Goal: Transaction & Acquisition: Purchase product/service

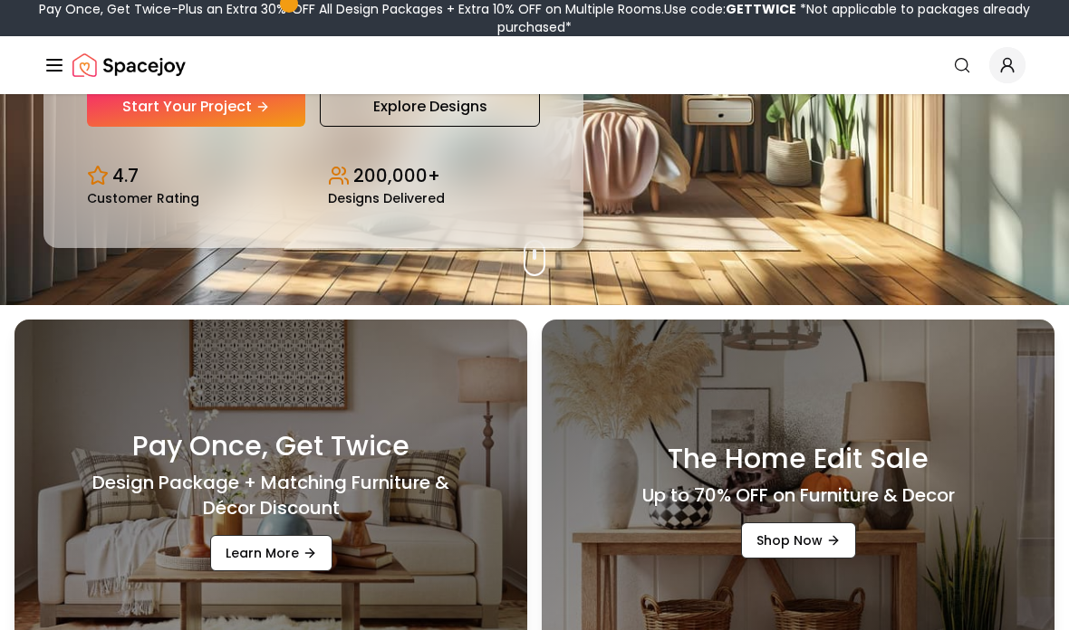
scroll to position [300, 0]
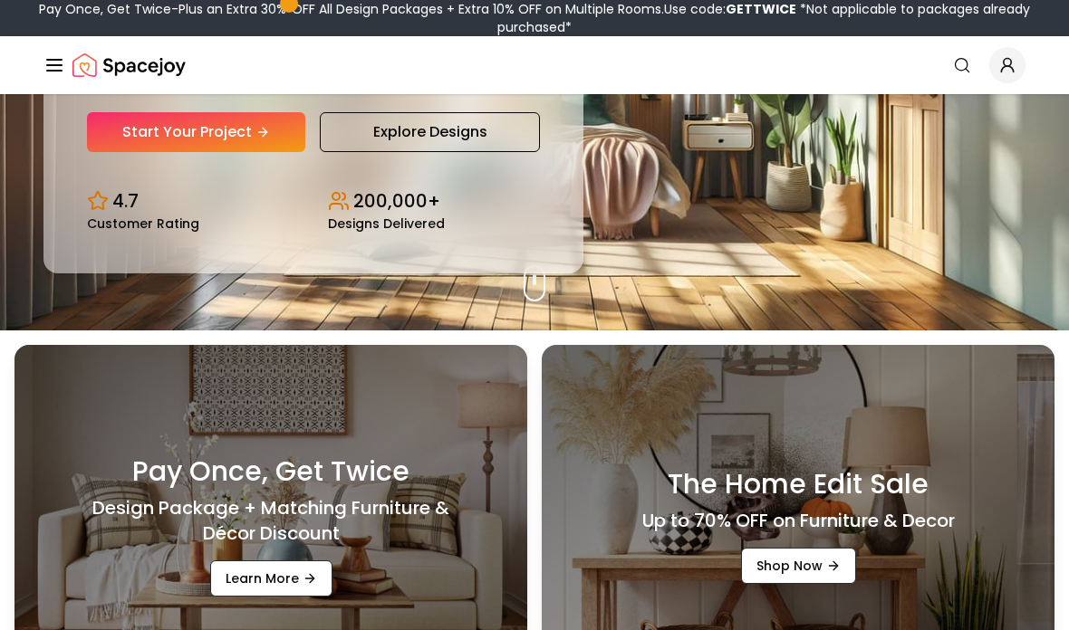
click at [159, 152] on link "Start Your Project" at bounding box center [196, 132] width 218 height 40
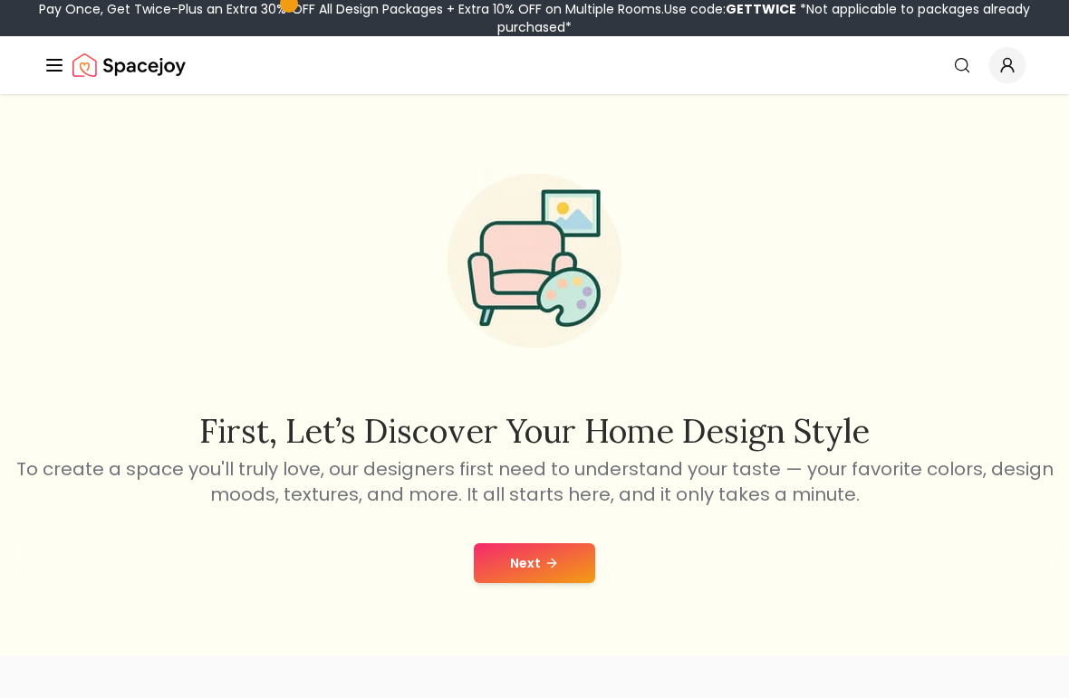
click at [582, 583] on button "Next" at bounding box center [534, 564] width 121 height 40
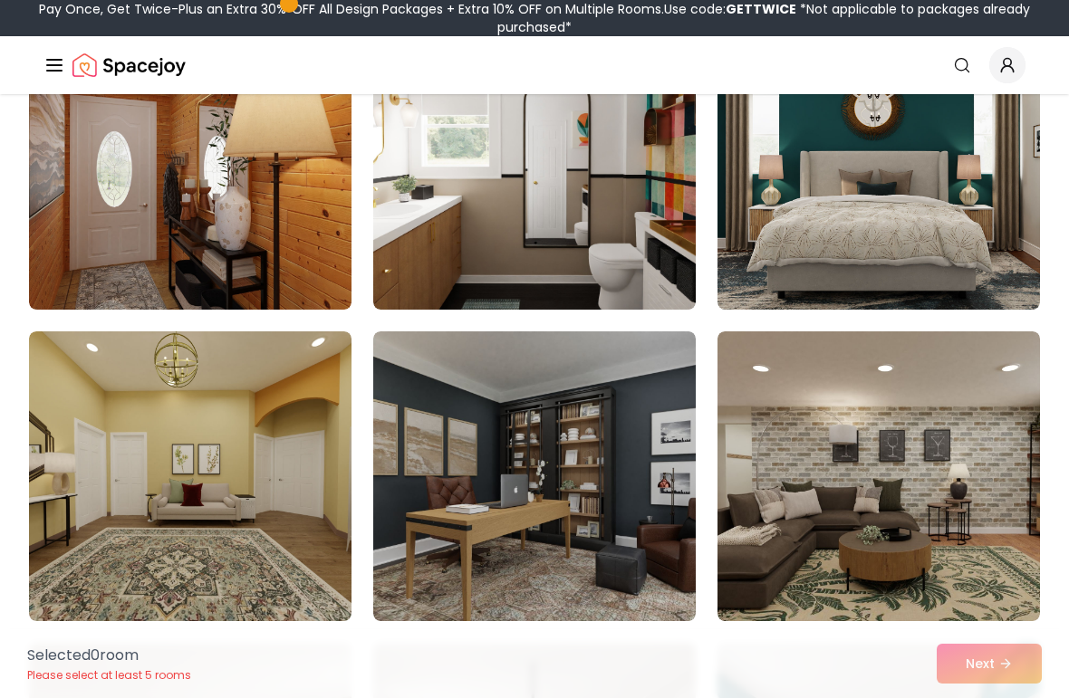
scroll to position [533, 0]
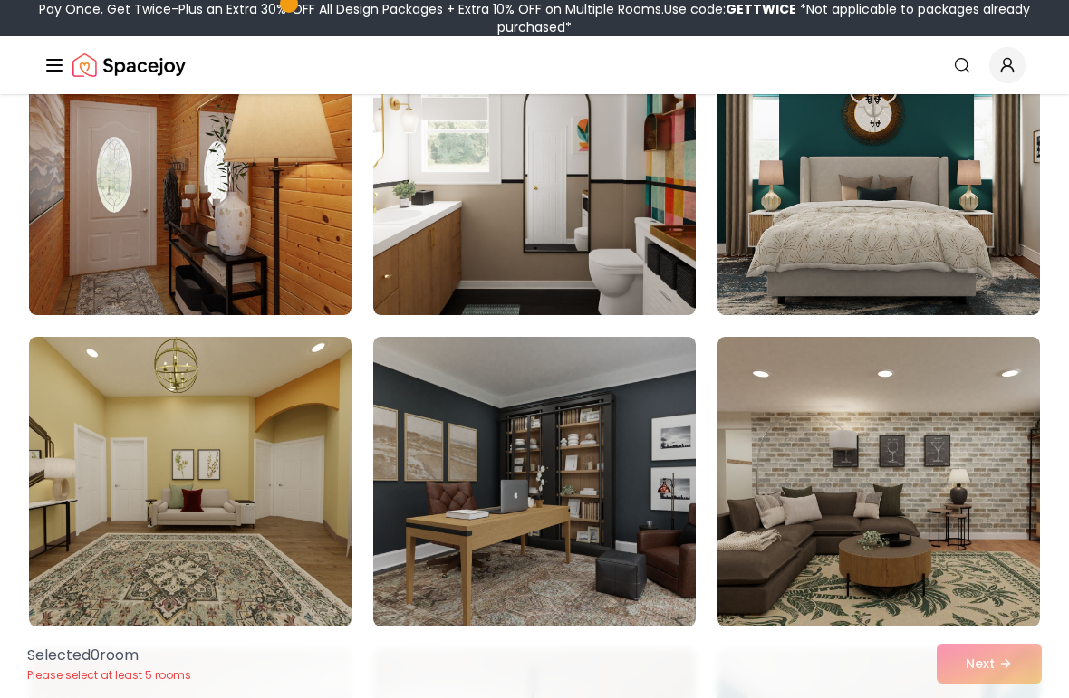
click at [919, 255] on img at bounding box center [878, 170] width 322 height 290
click at [997, 668] on div "Selected 1 room Please select at least 5 rooms Next" at bounding box center [535, 664] width 1044 height 69
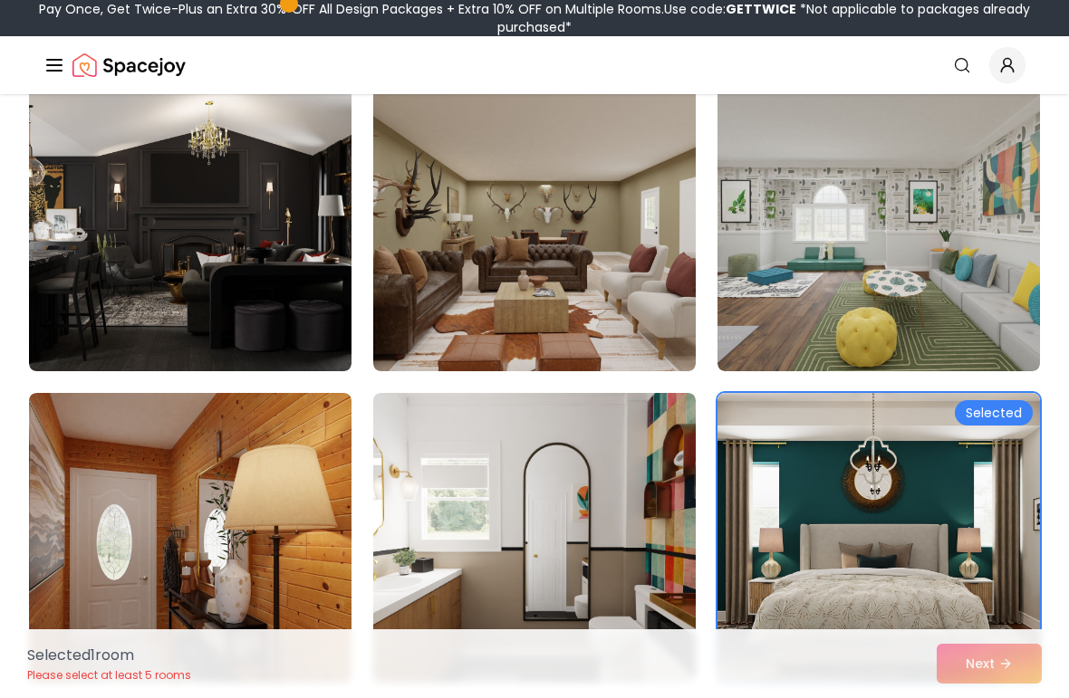
scroll to position [0, 0]
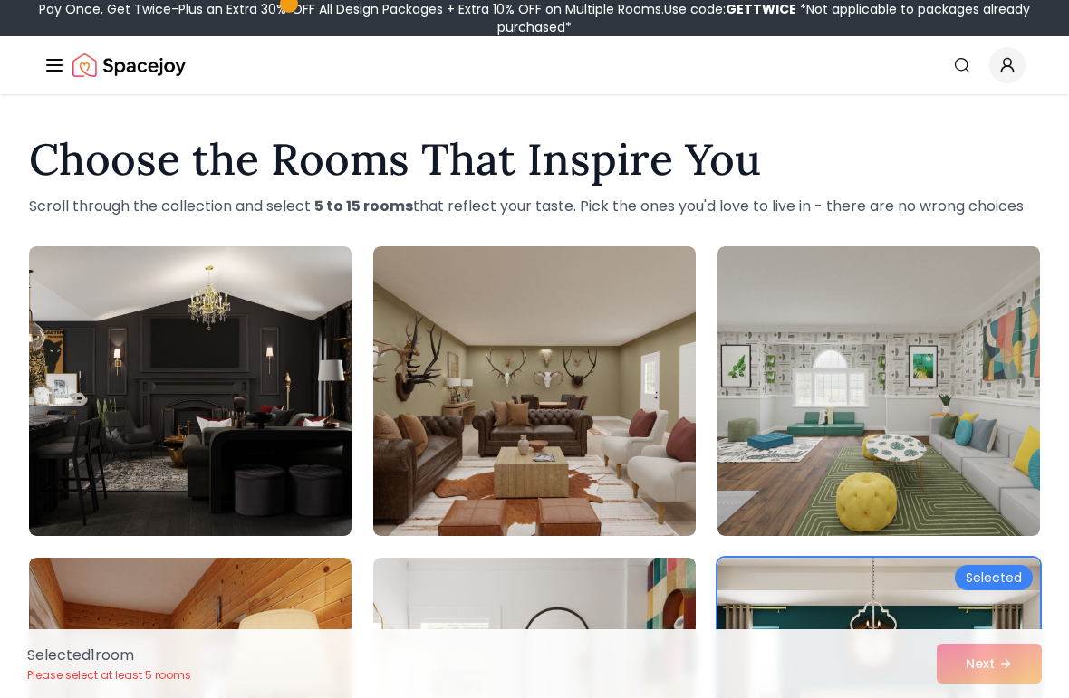
click at [245, 496] on img at bounding box center [190, 391] width 322 height 290
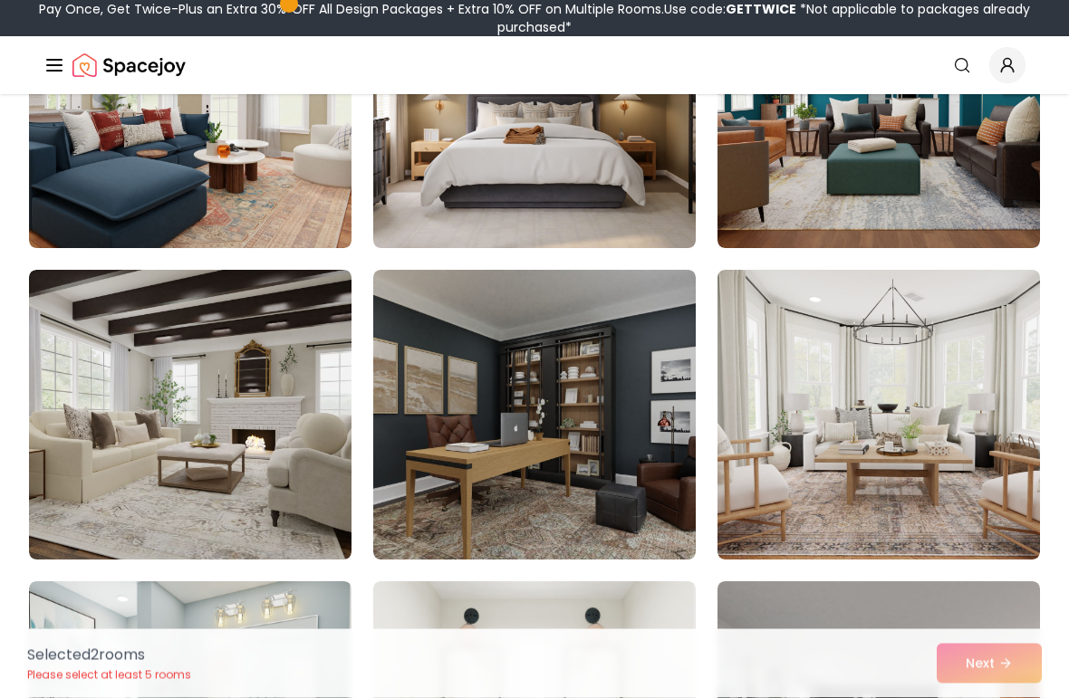
scroll to position [1223, 0]
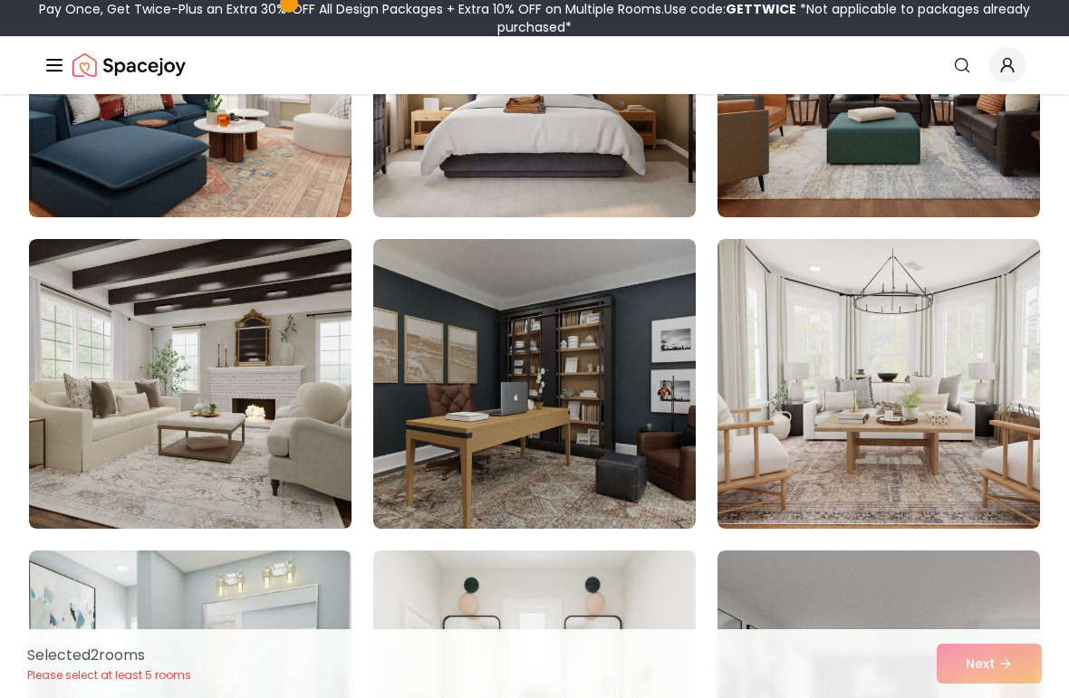
click at [236, 444] on img at bounding box center [190, 384] width 322 height 290
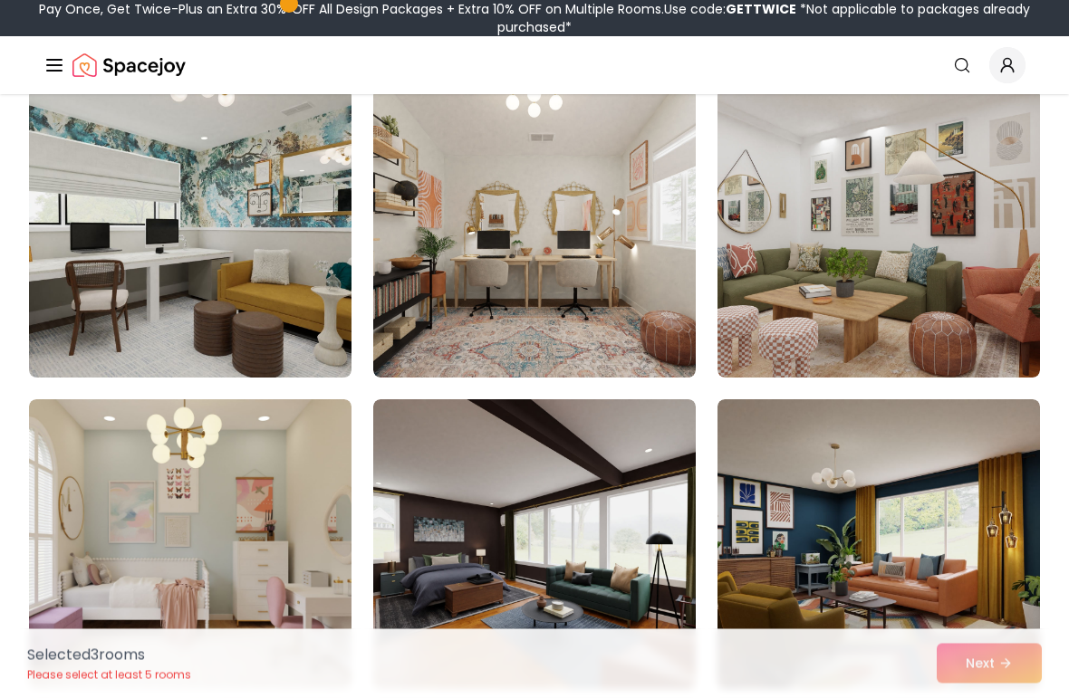
scroll to position [2028, 0]
click at [411, 360] on img at bounding box center [534, 233] width 322 height 290
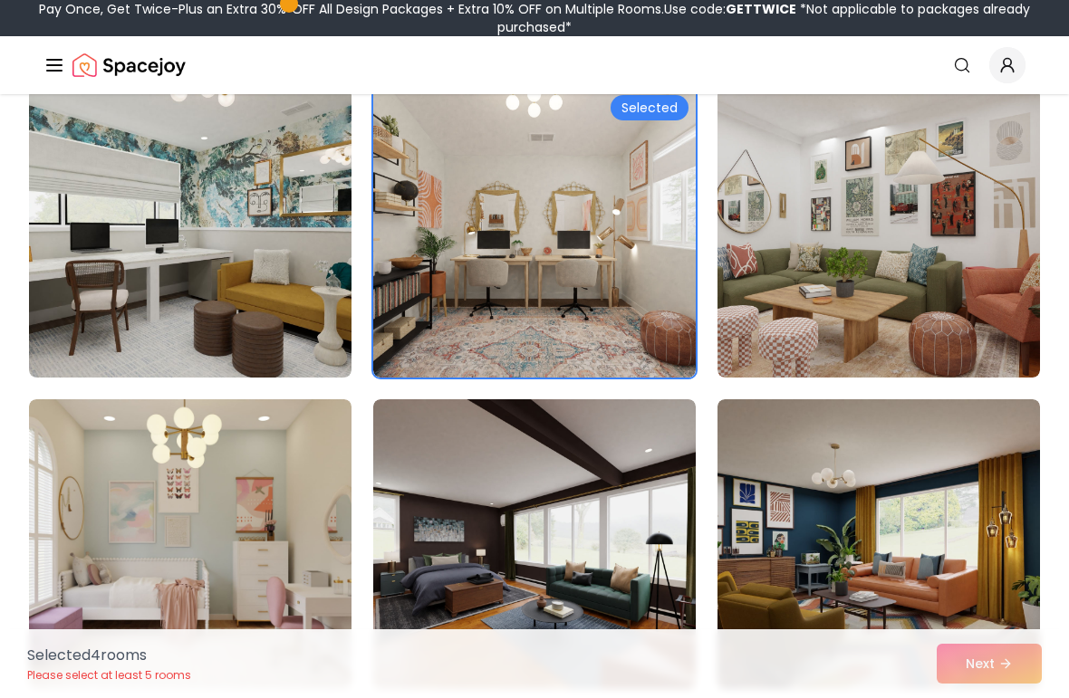
click at [161, 319] on img at bounding box center [190, 233] width 322 height 290
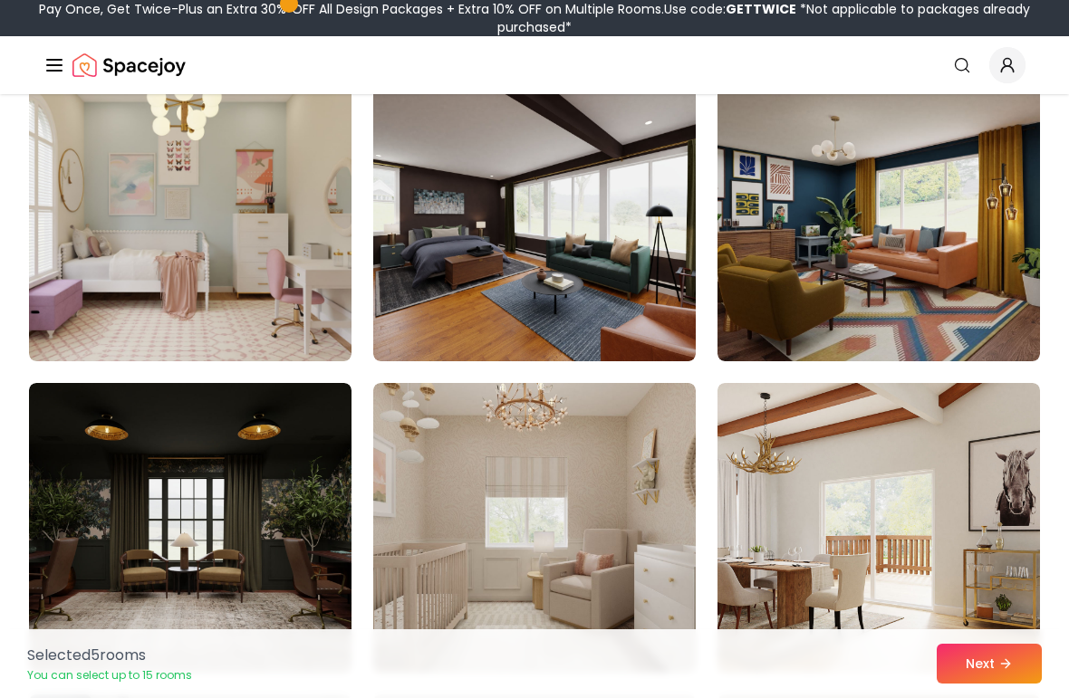
click at [417, 342] on img at bounding box center [534, 217] width 322 height 290
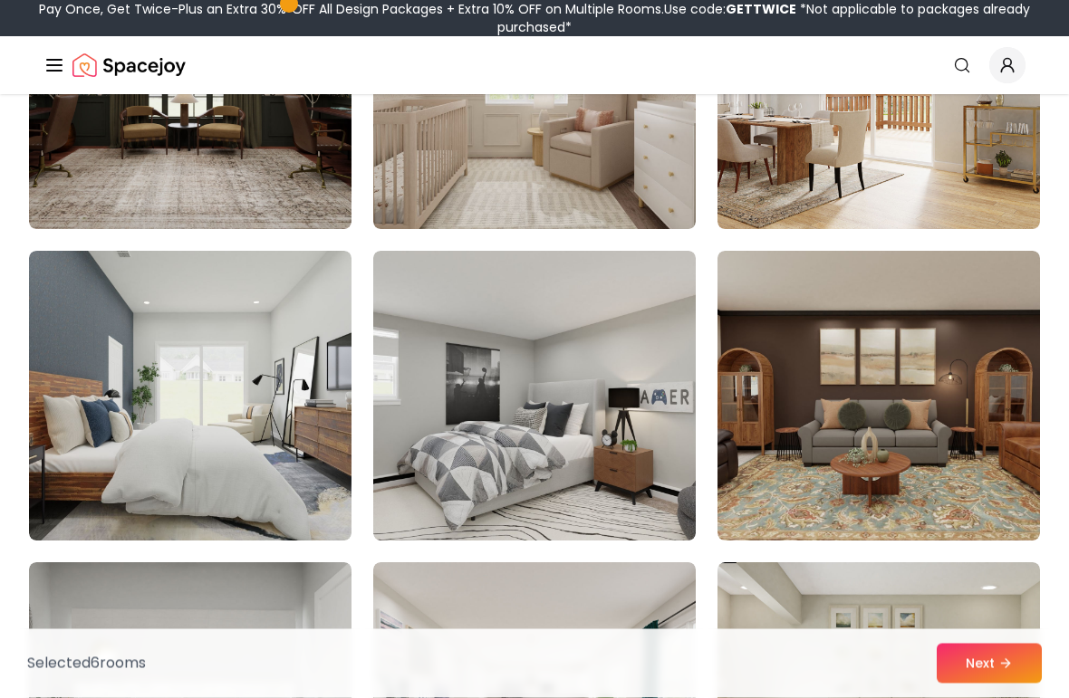
scroll to position [2800, 0]
click at [446, 490] on img at bounding box center [534, 396] width 322 height 290
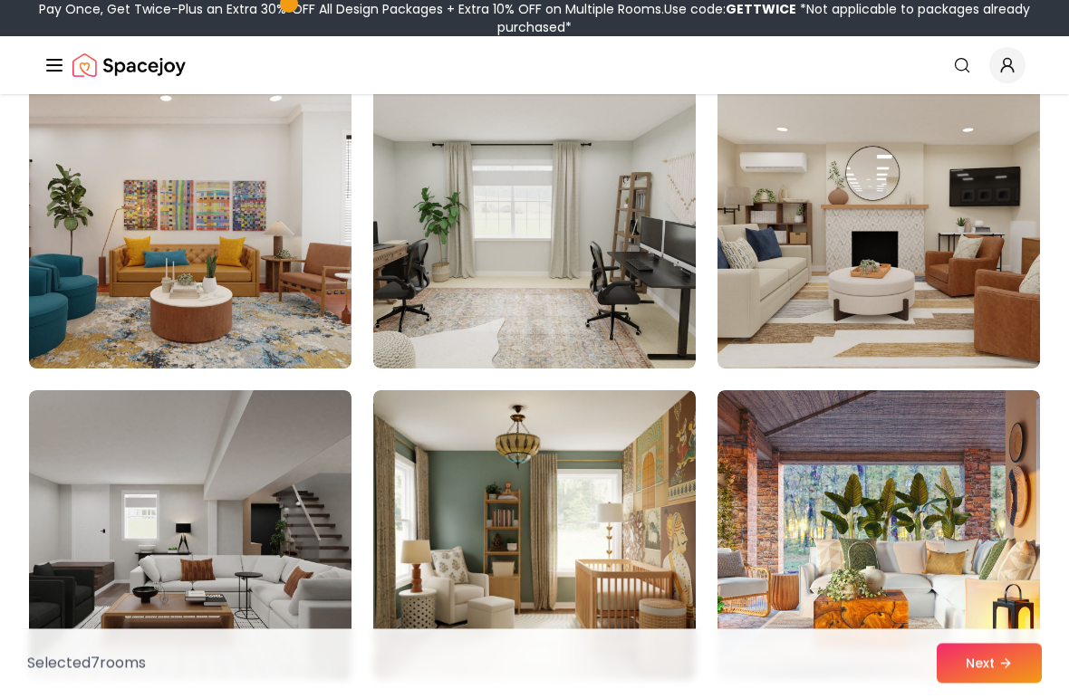
scroll to position [4095, 0]
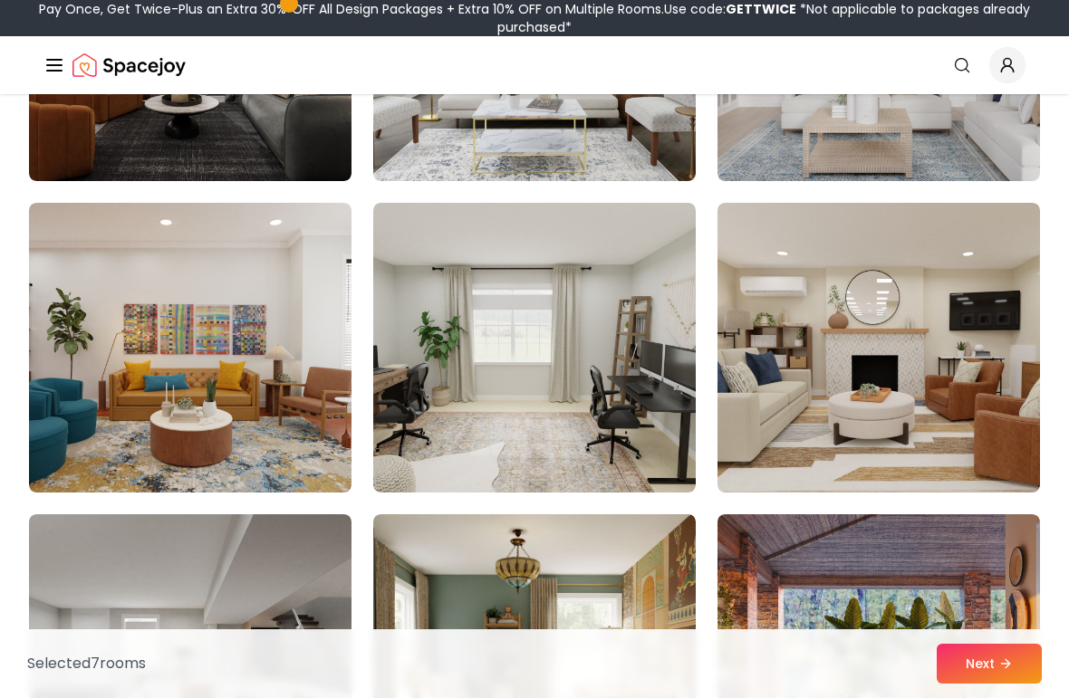
click at [419, 417] on img at bounding box center [534, 348] width 322 height 290
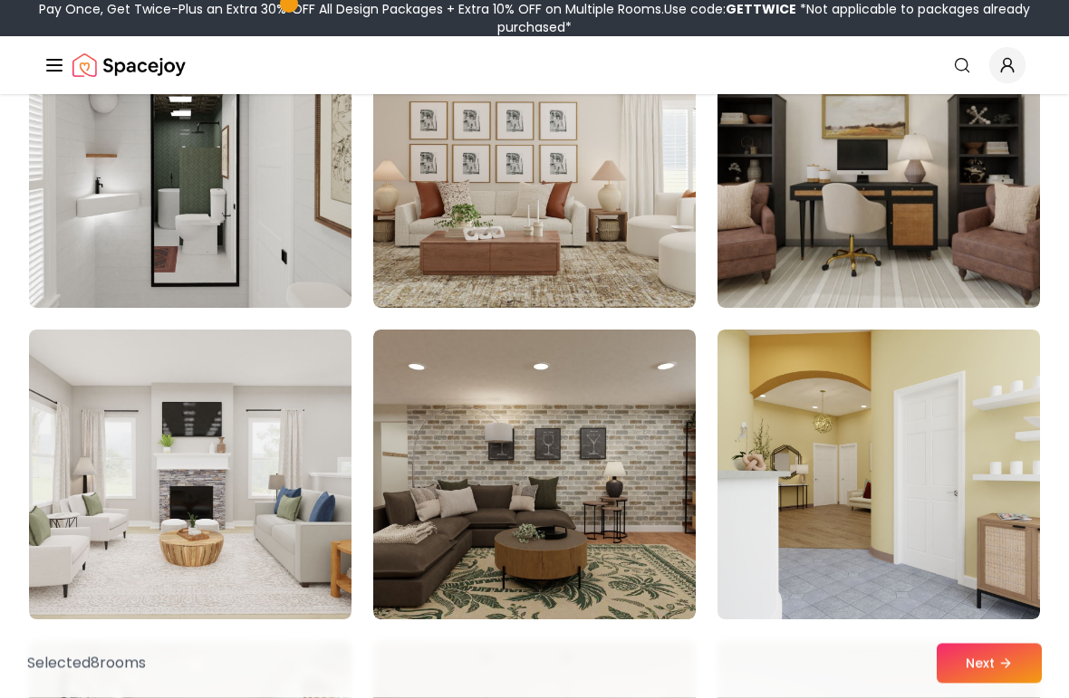
scroll to position [5838, 0]
click at [995, 669] on button "Next" at bounding box center [989, 664] width 105 height 40
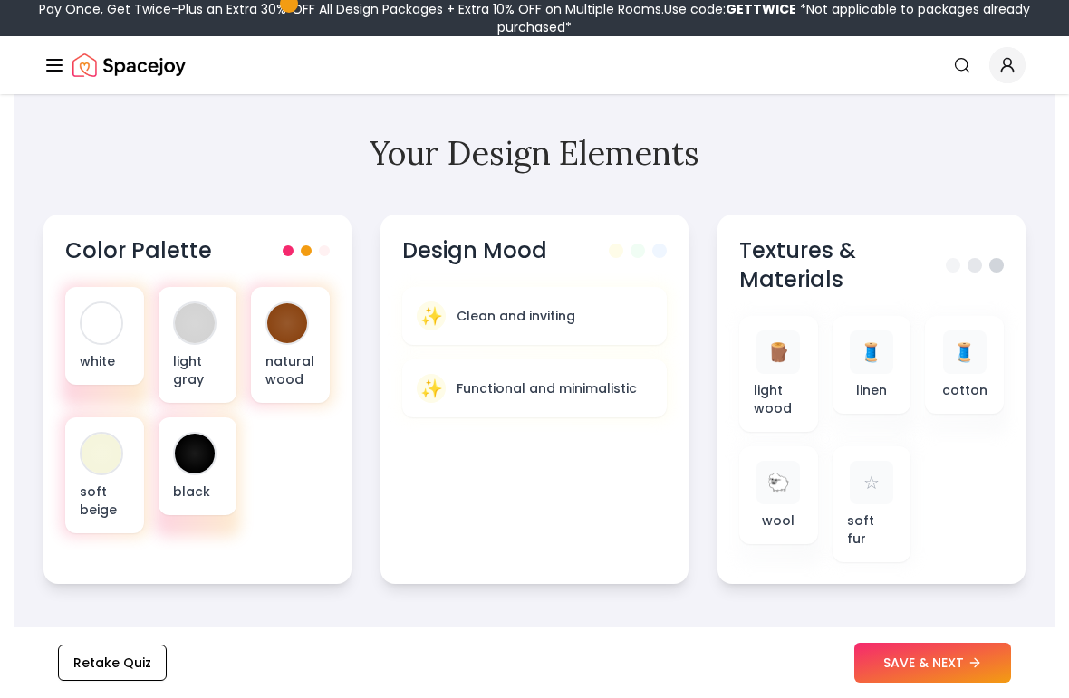
scroll to position [655, 0]
click at [197, 445] on div at bounding box center [195, 454] width 40 height 40
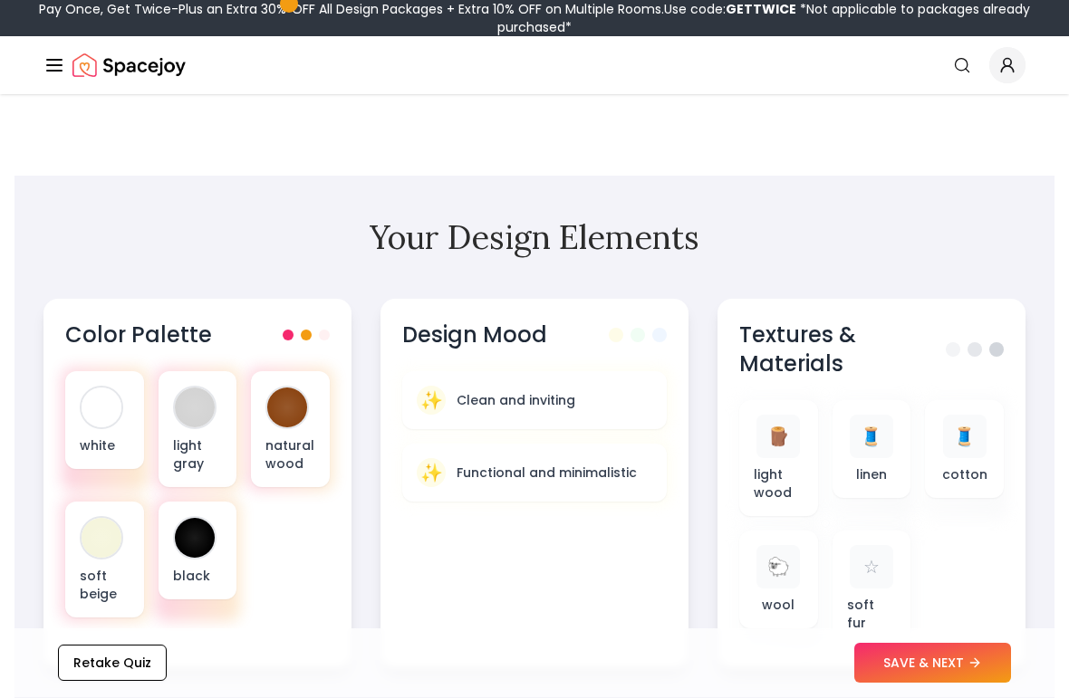
scroll to position [589, 0]
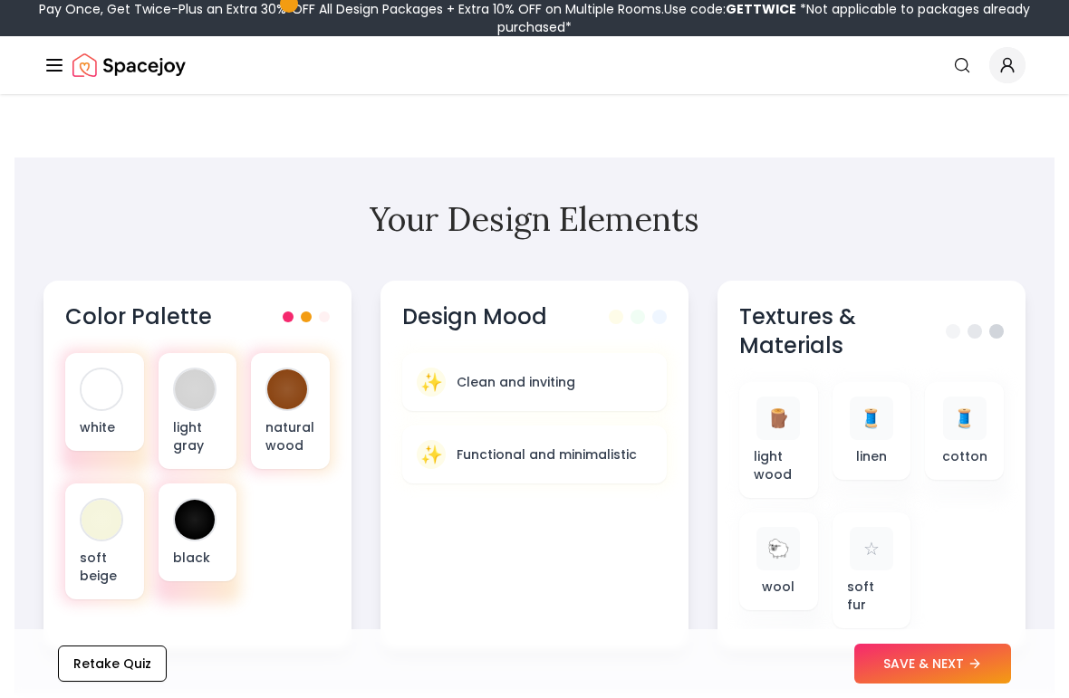
click at [436, 393] on span "✨" at bounding box center [431, 382] width 23 height 25
click at [445, 460] on div "✨ Functional and minimalistic" at bounding box center [535, 454] width 236 height 29
click at [417, 374] on div "✨" at bounding box center [431, 382] width 29 height 29
click at [438, 475] on div "✨ Functional and minimalistic" at bounding box center [534, 455] width 265 height 58
click at [436, 380] on span "✨" at bounding box center [431, 382] width 23 height 25
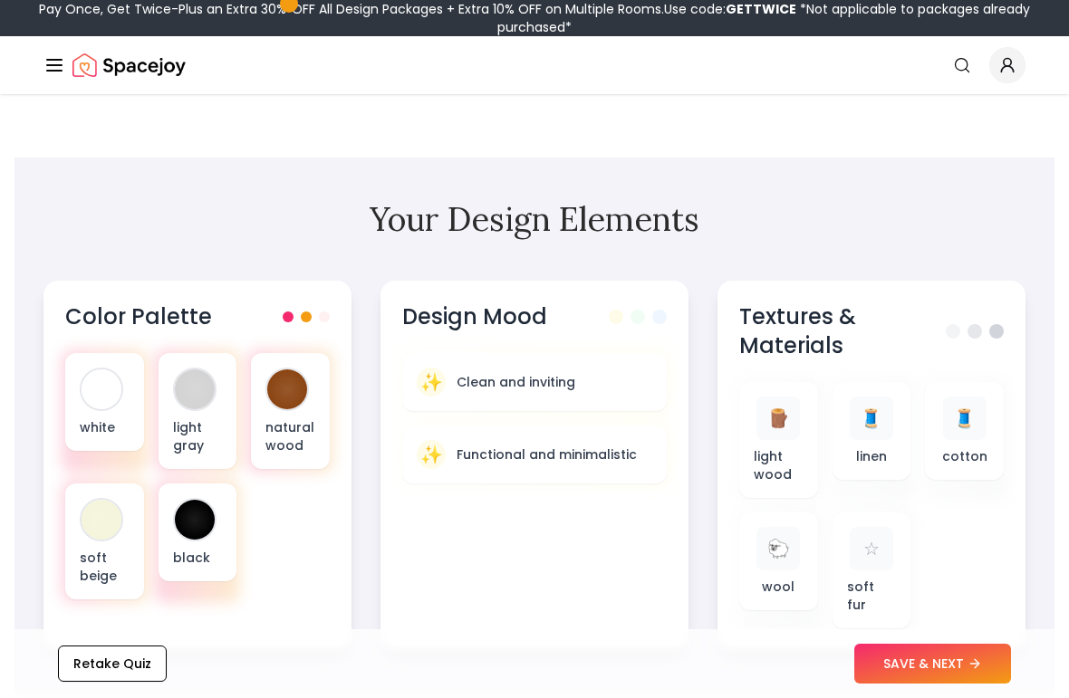
click at [794, 573] on div "🐑 wool" at bounding box center [779, 561] width 50 height 69
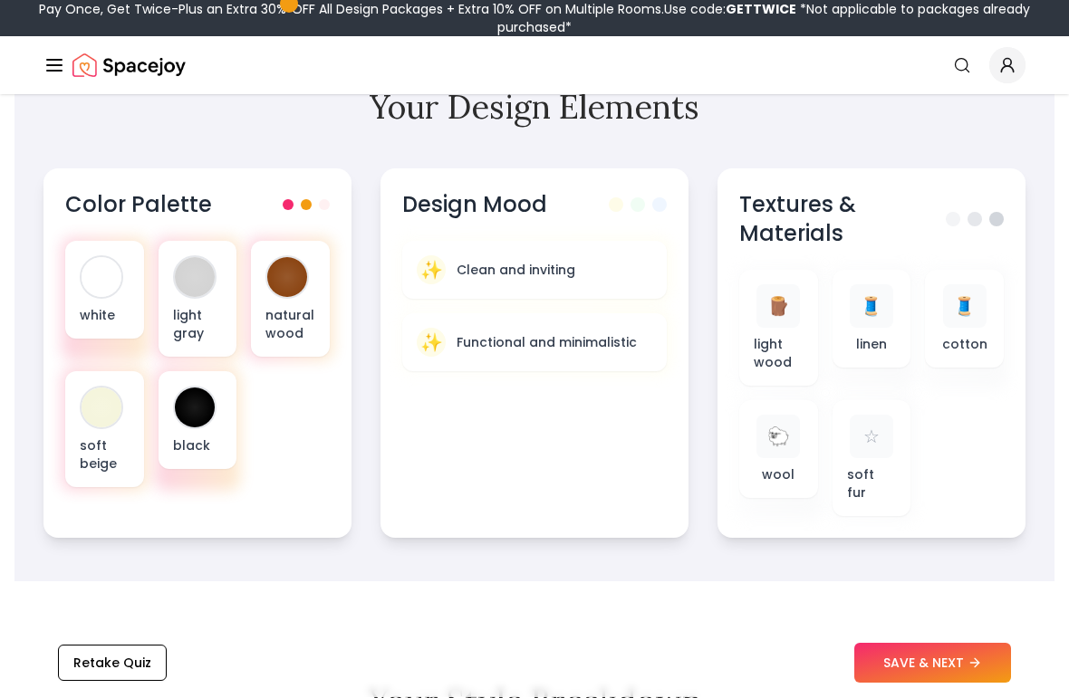
scroll to position [701, 0]
click at [209, 430] on div "black" at bounding box center [198, 420] width 79 height 98
click at [436, 272] on span "✨" at bounding box center [431, 269] width 23 height 25
click at [442, 360] on div "✨ Functional and minimalistic" at bounding box center [534, 342] width 265 height 58
click at [415, 284] on div "✨ Clean and inviting" at bounding box center [534, 270] width 265 height 58
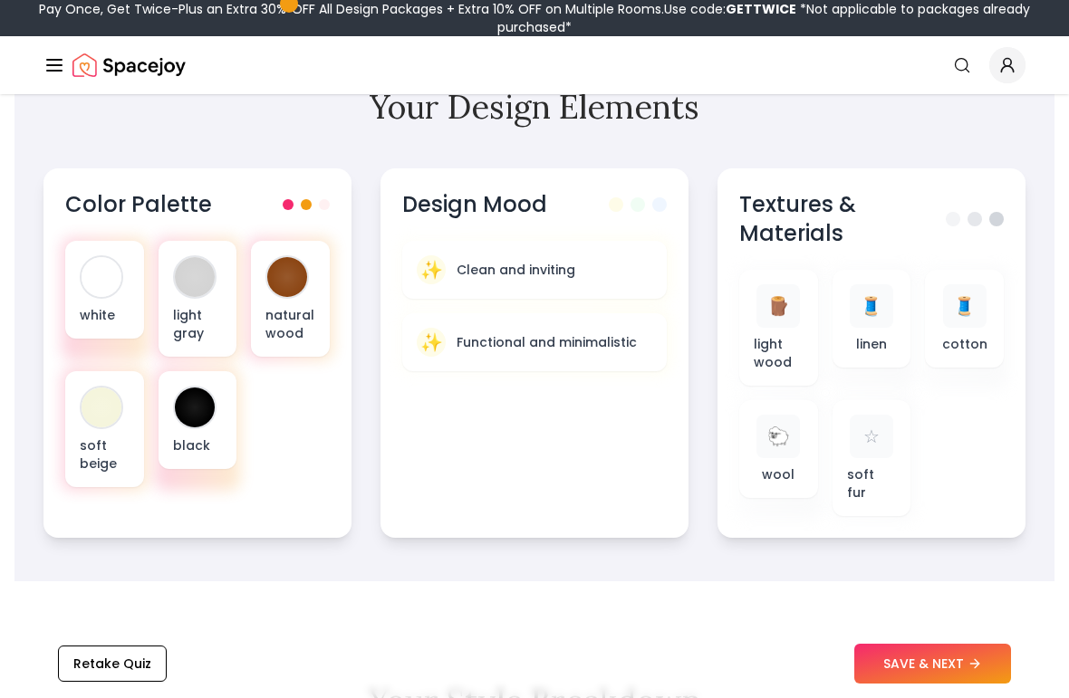
click at [785, 477] on p "wool" at bounding box center [778, 475] width 33 height 18
click at [782, 361] on p "light wood" at bounding box center [779, 353] width 50 height 36
click at [962, 671] on button "SAVE & NEXT" at bounding box center [932, 664] width 157 height 40
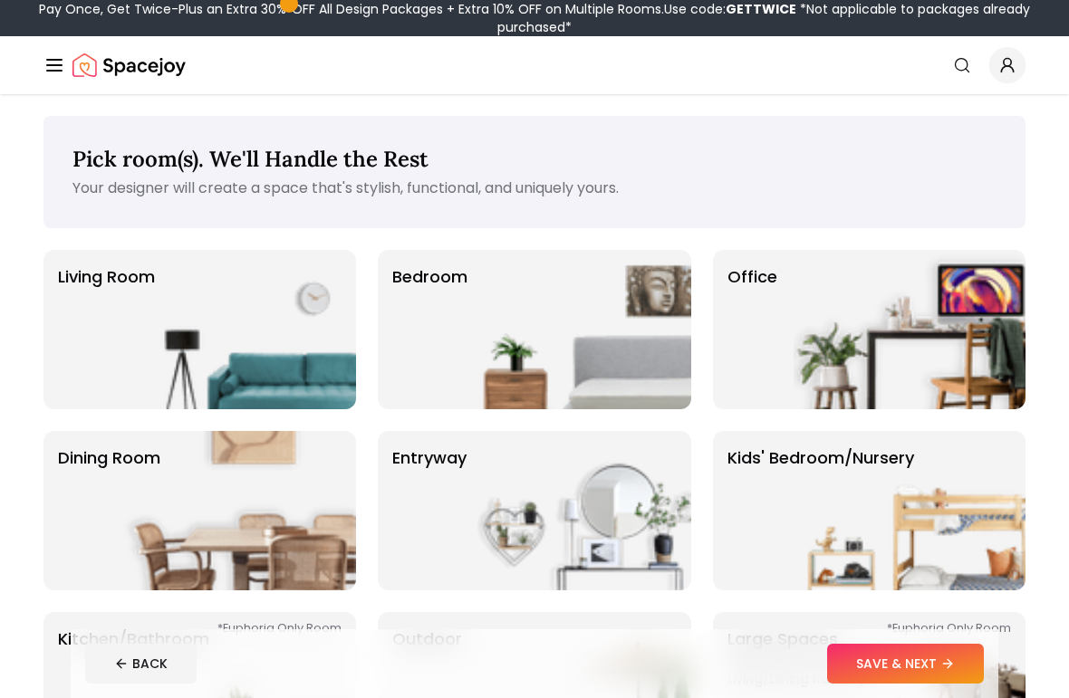
click at [431, 359] on p "Bedroom" at bounding box center [429, 330] width 75 height 130
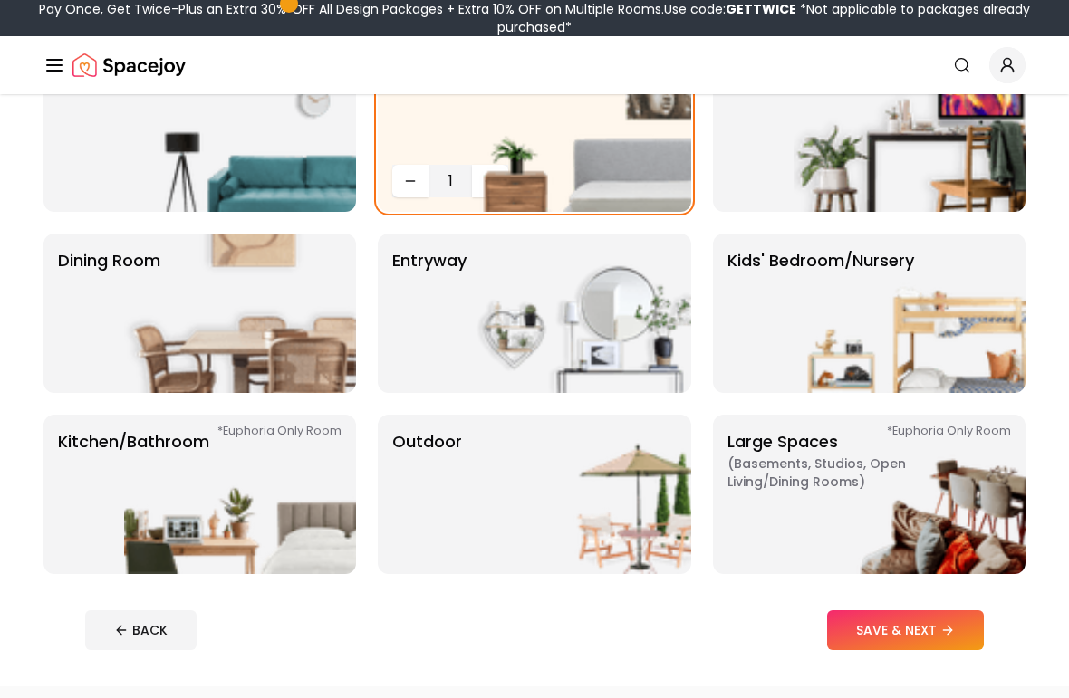
click at [939, 645] on button "SAVE & NEXT" at bounding box center [905, 631] width 157 height 40
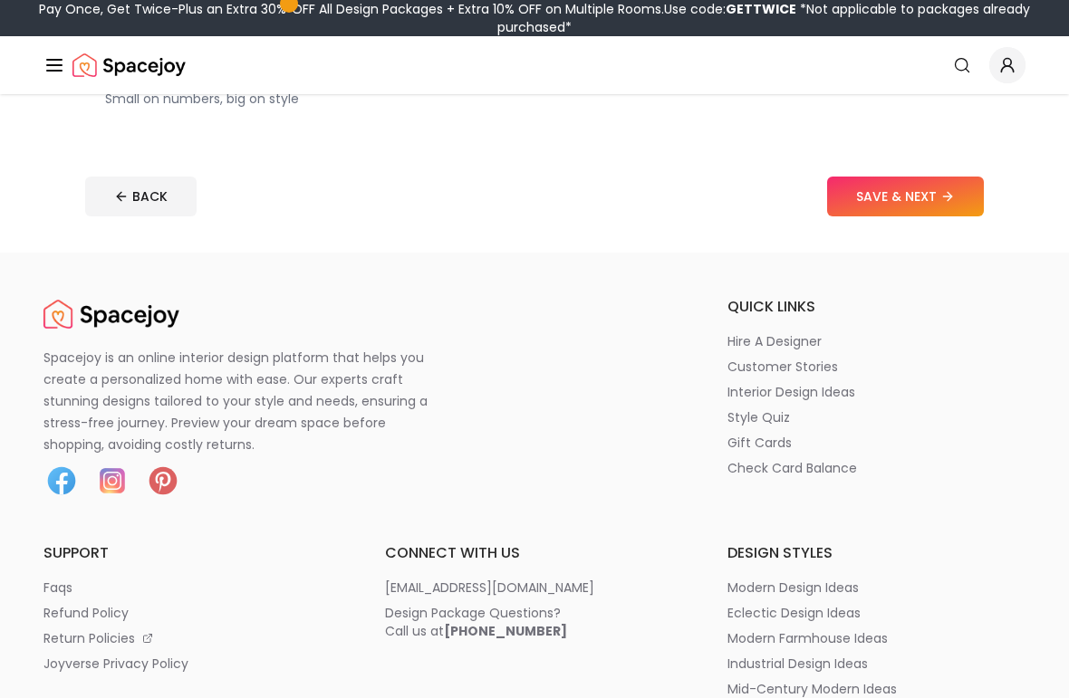
scroll to position [805, 0]
